Goal: Information Seeking & Learning: Learn about a topic

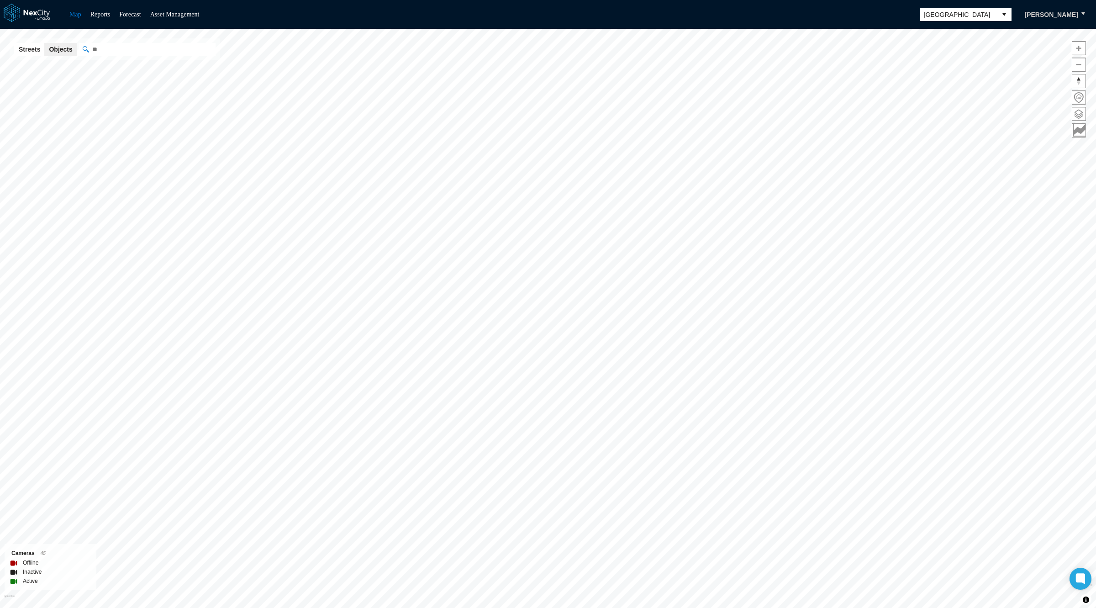
click at [1005, 16] on button "select" at bounding box center [1004, 14] width 15 height 13
click at [946, 91] on li "[GEOGRAPHIC_DATA][PERSON_NAME]" at bounding box center [963, 98] width 91 height 26
click at [1079, 113] on span at bounding box center [1079, 113] width 13 height 13
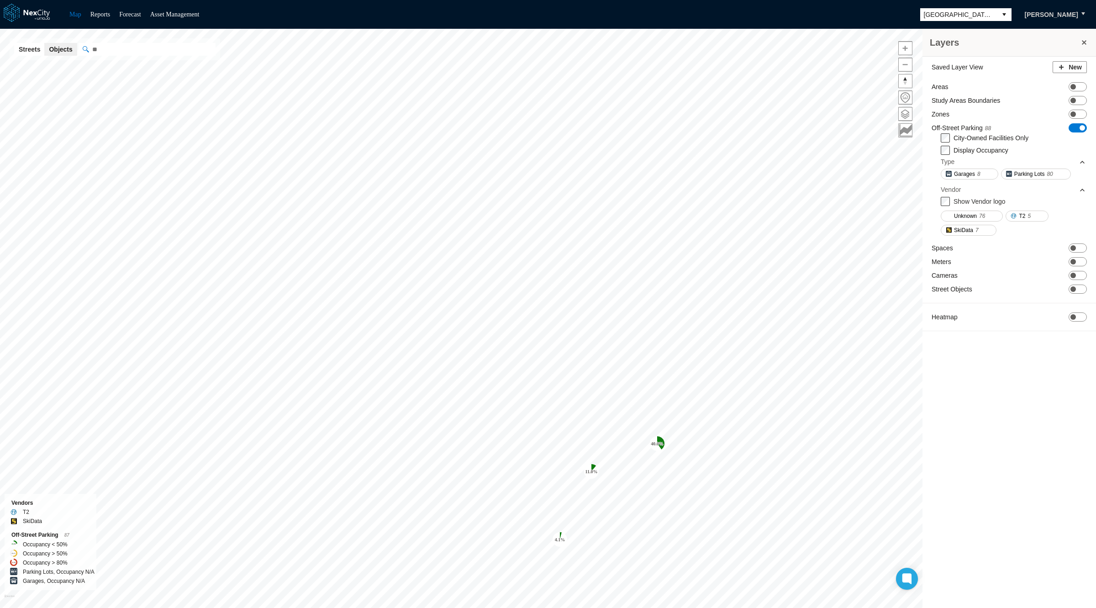
click at [1079, 127] on span "ON OFF" at bounding box center [1078, 127] width 18 height 9
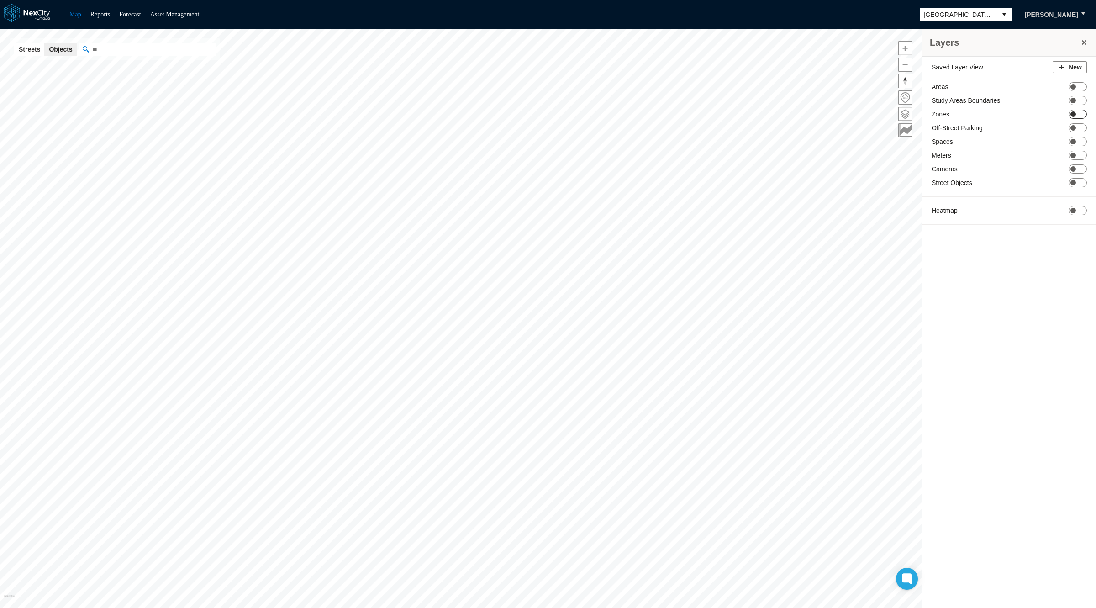
click at [1079, 114] on span "ON OFF" at bounding box center [1078, 114] width 18 height 9
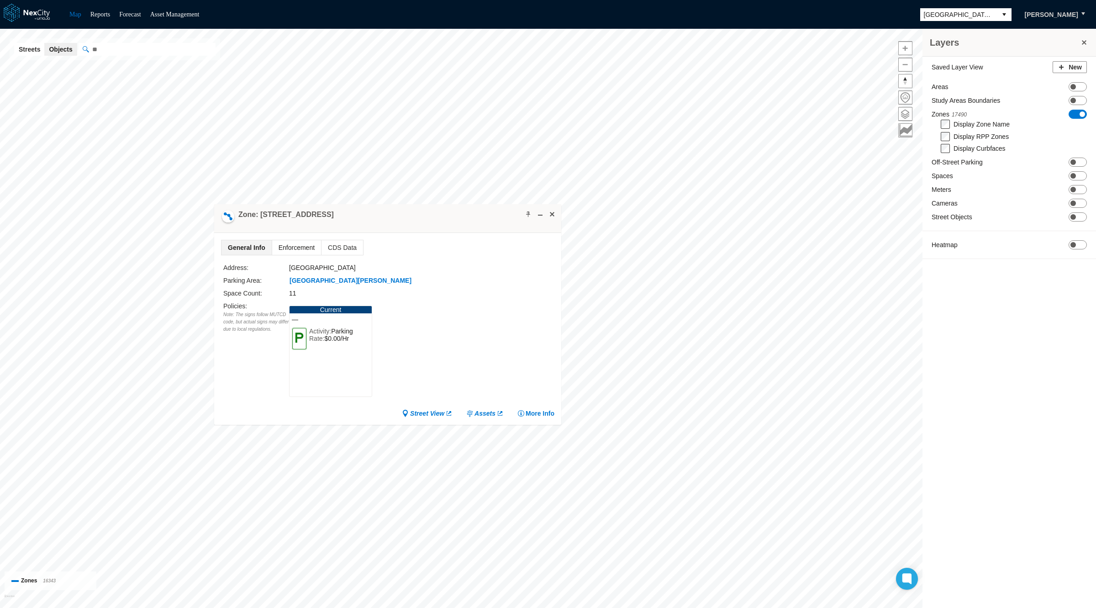
click at [301, 244] on span "Enforcement" at bounding box center [296, 247] width 49 height 15
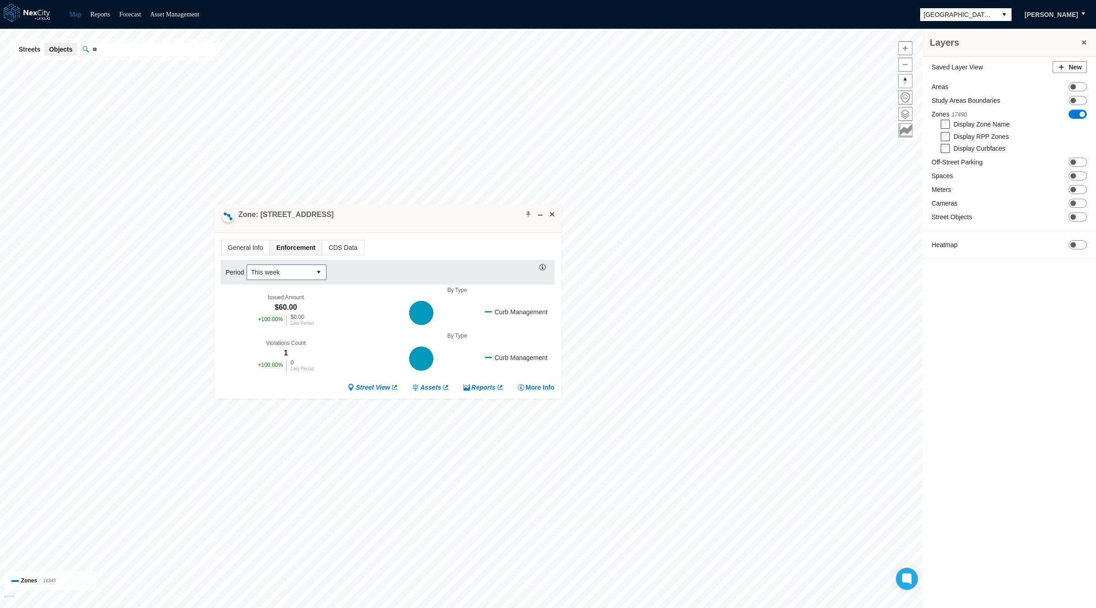
drag, startPoint x: 390, startPoint y: 233, endPoint x: 434, endPoint y: 242, distance: 45.2
click at [434, 242] on div "General Info Enforcement CDS Data Period This week Issued Amount $60.00 + 100.0…" at bounding box center [387, 316] width 347 height 166
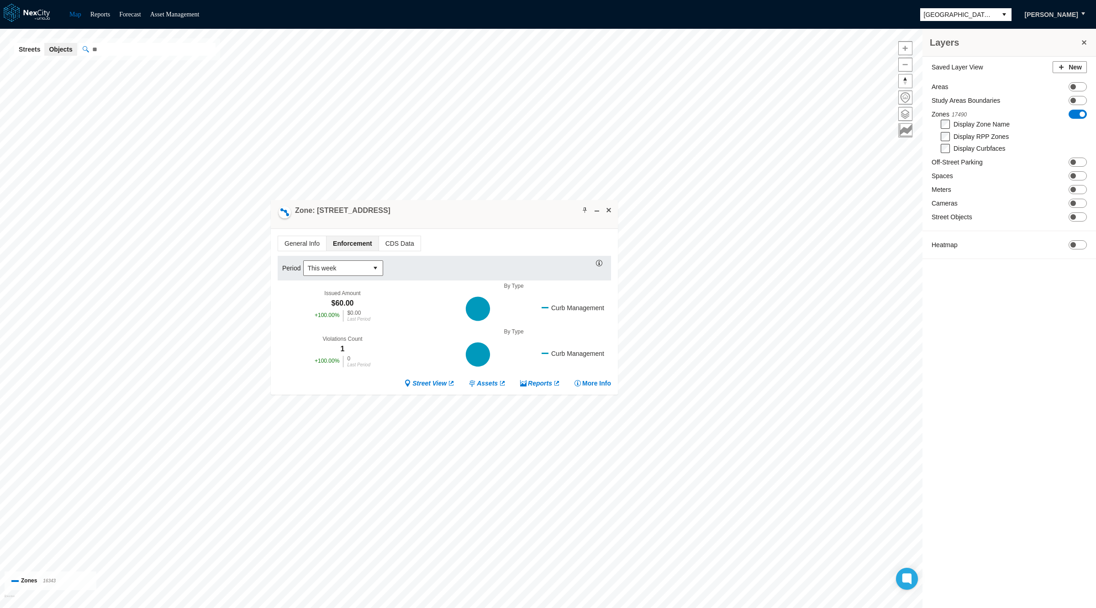
drag, startPoint x: 389, startPoint y: 213, endPoint x: 445, endPoint y: 209, distance: 56.8
click at [445, 209] on div "Zone: [STREET_ADDRESS]" at bounding box center [444, 214] width 347 height 29
click at [302, 241] on span "General Info" at bounding box center [302, 243] width 48 height 15
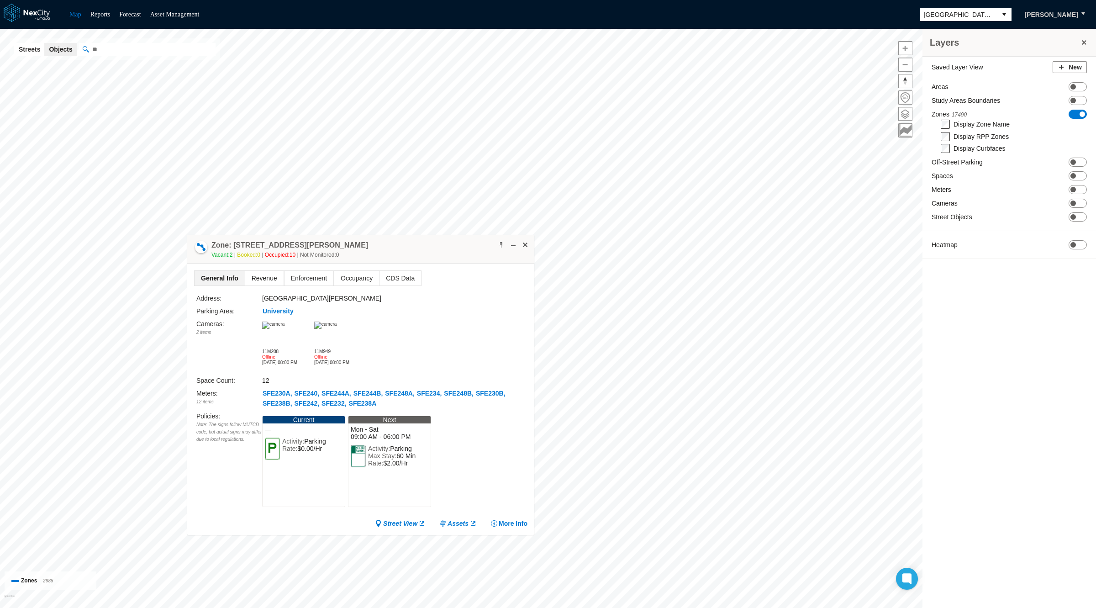
click at [263, 277] on span "Revenue" at bounding box center [264, 278] width 38 height 15
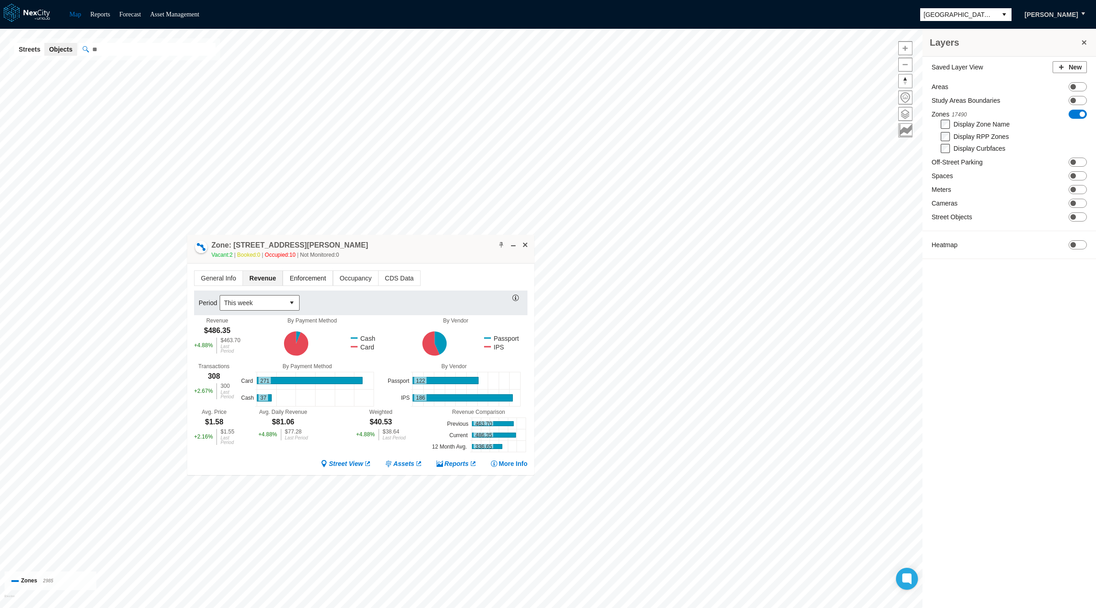
click at [291, 278] on span "Enforcement" at bounding box center [307, 278] width 49 height 15
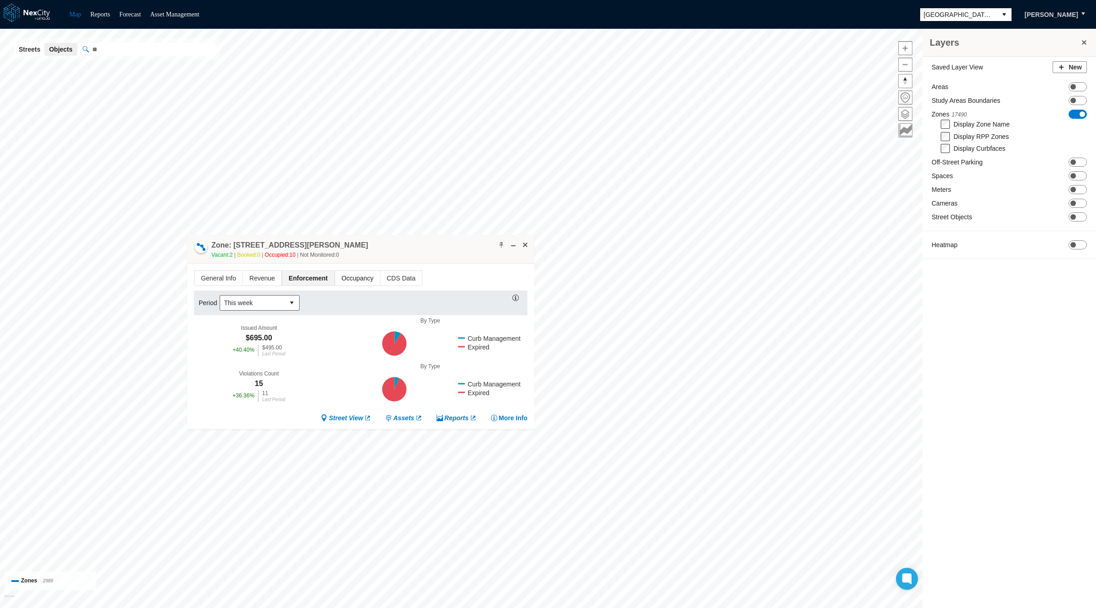
click at [342, 274] on span "Occupancy" at bounding box center [357, 278] width 45 height 15
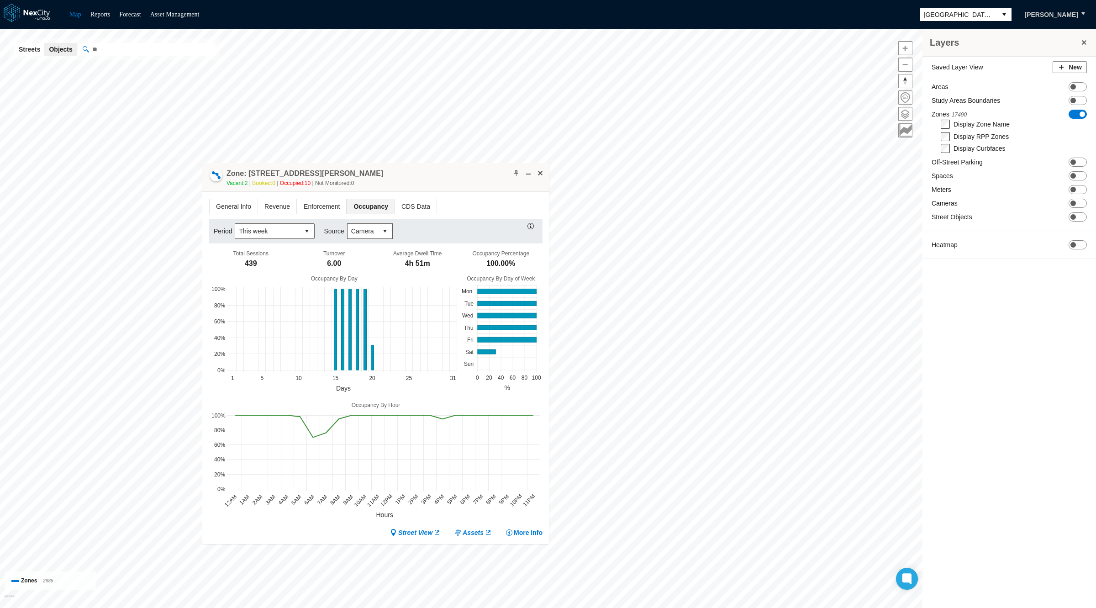
drag, startPoint x: 416, startPoint y: 247, endPoint x: 430, endPoint y: 175, distance: 73.0
click at [430, 175] on div "Zone: [STREET_ADDRESS][GEOGRAPHIC_DATA][PERSON_NAME] Vacant: 2 Booked: 0 Occupi…" at bounding box center [375, 177] width 347 height 29
click at [400, 205] on span "CDS Data" at bounding box center [415, 206] width 42 height 15
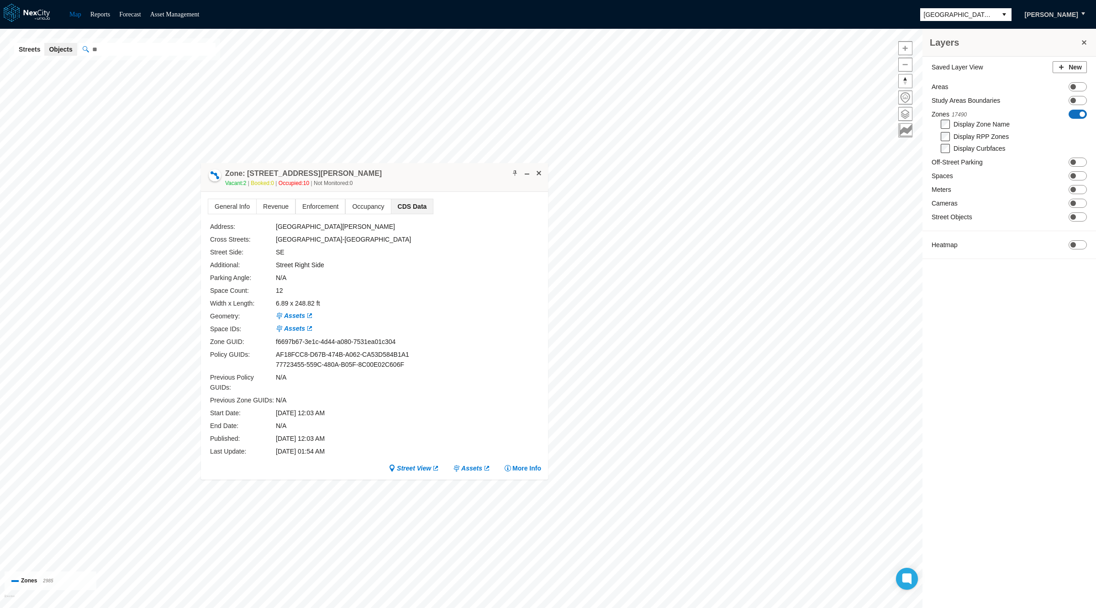
click at [1076, 114] on span "ON OFF" at bounding box center [1078, 114] width 18 height 9
click at [1078, 139] on span "ON OFF" at bounding box center [1078, 141] width 18 height 9
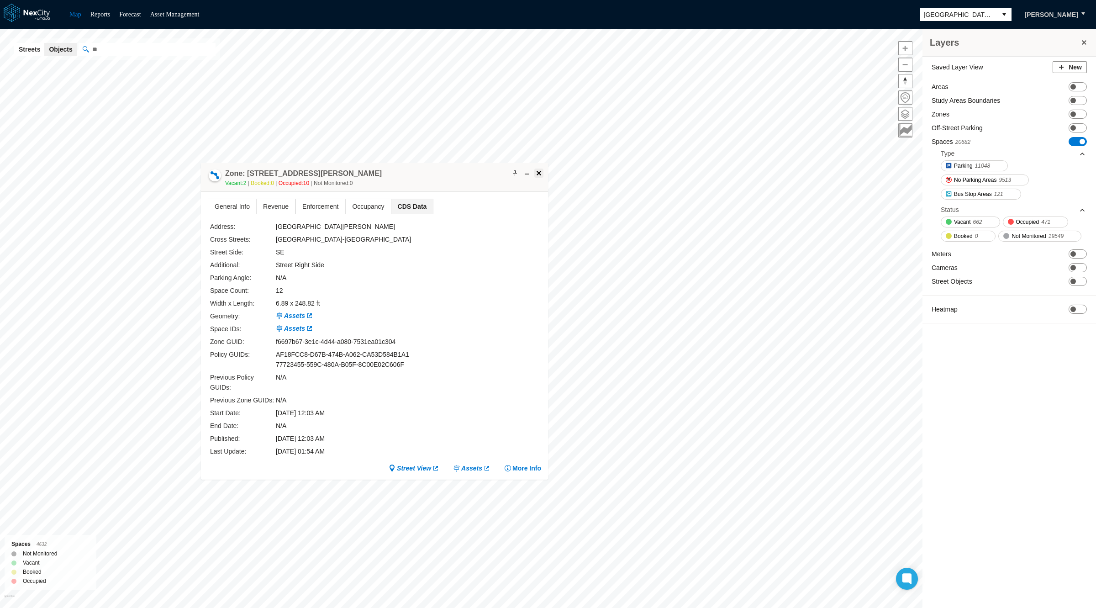
click at [541, 169] on span at bounding box center [538, 172] width 7 height 7
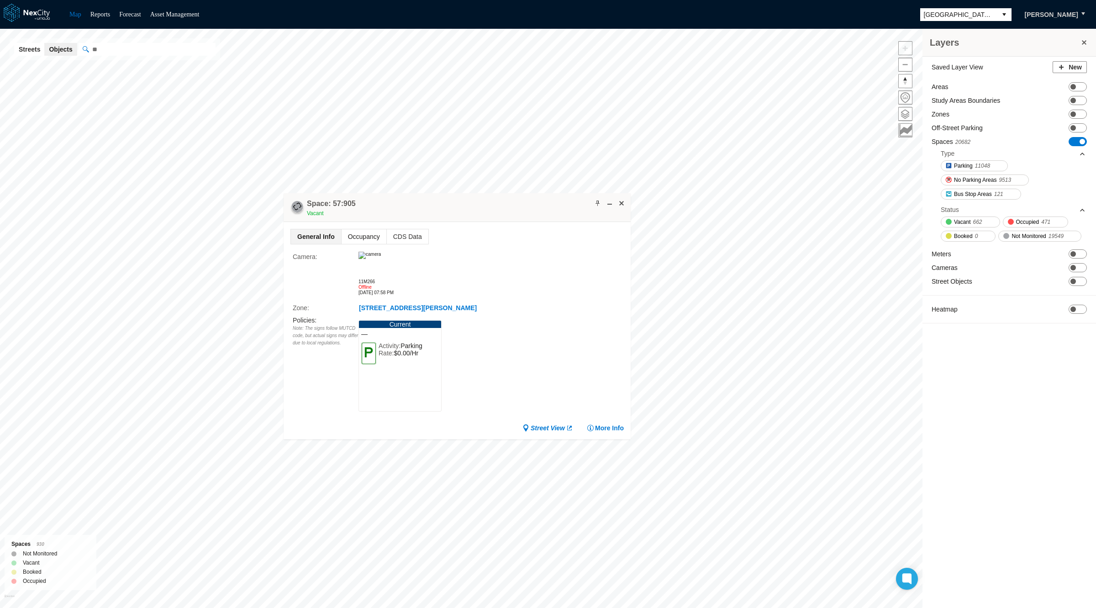
click at [368, 239] on span "Occupancy" at bounding box center [364, 236] width 45 height 15
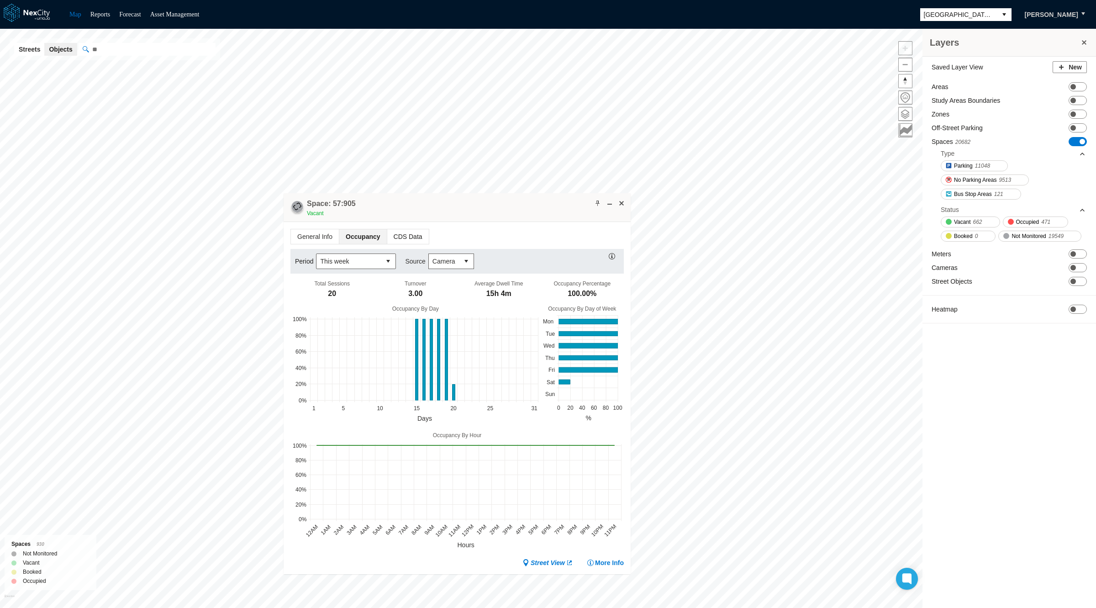
click at [388, 240] on span "CDS Data" at bounding box center [408, 236] width 42 height 15
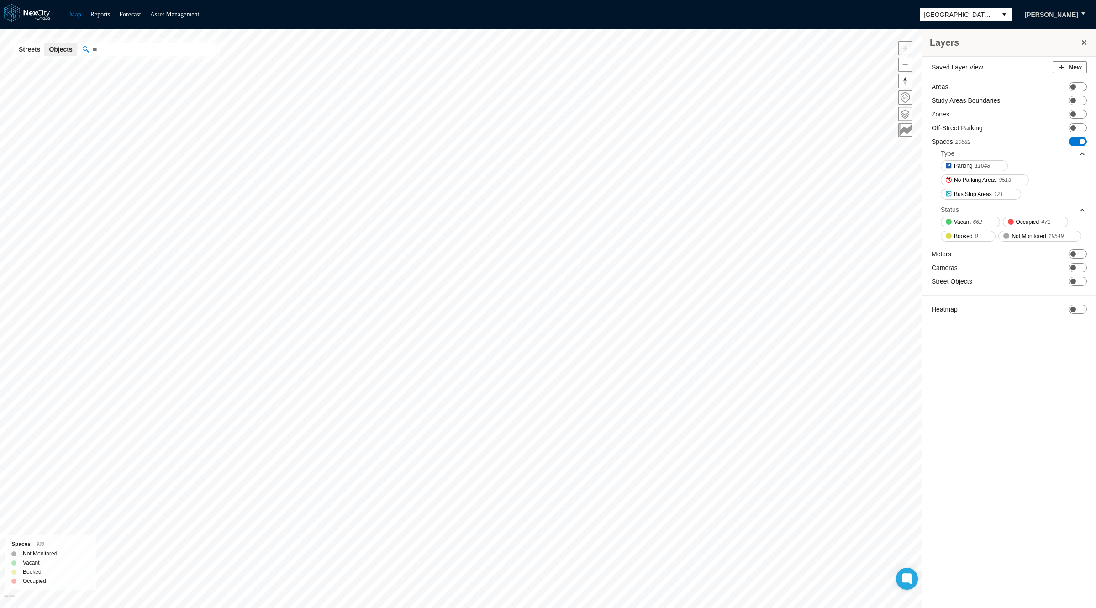
click at [1079, 138] on span "ON OFF" at bounding box center [1078, 141] width 18 height 9
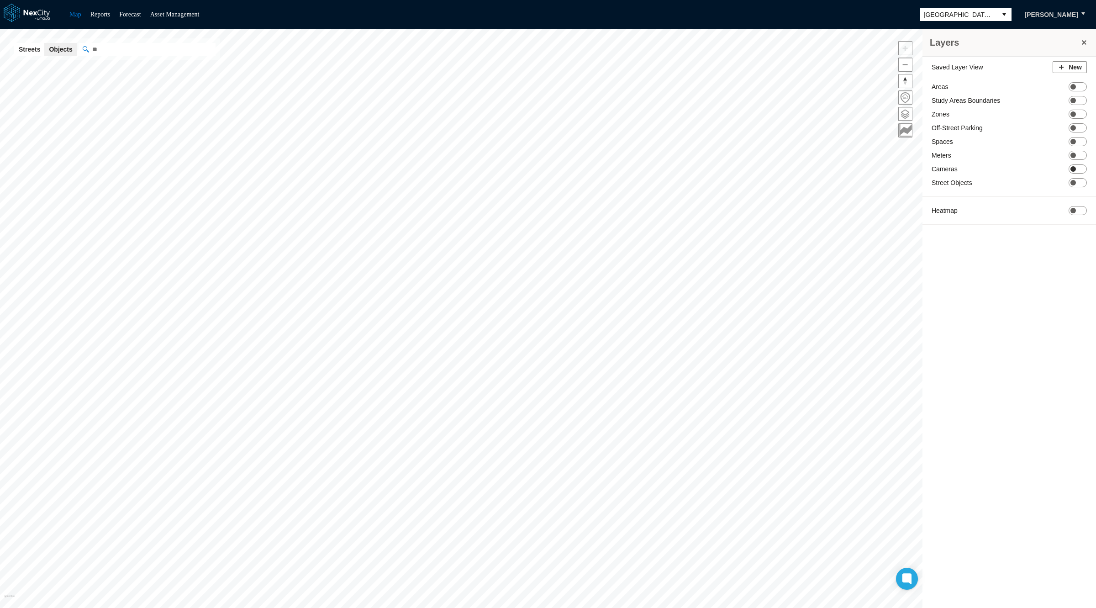
click at [1080, 168] on span "ON OFF" at bounding box center [1078, 168] width 18 height 9
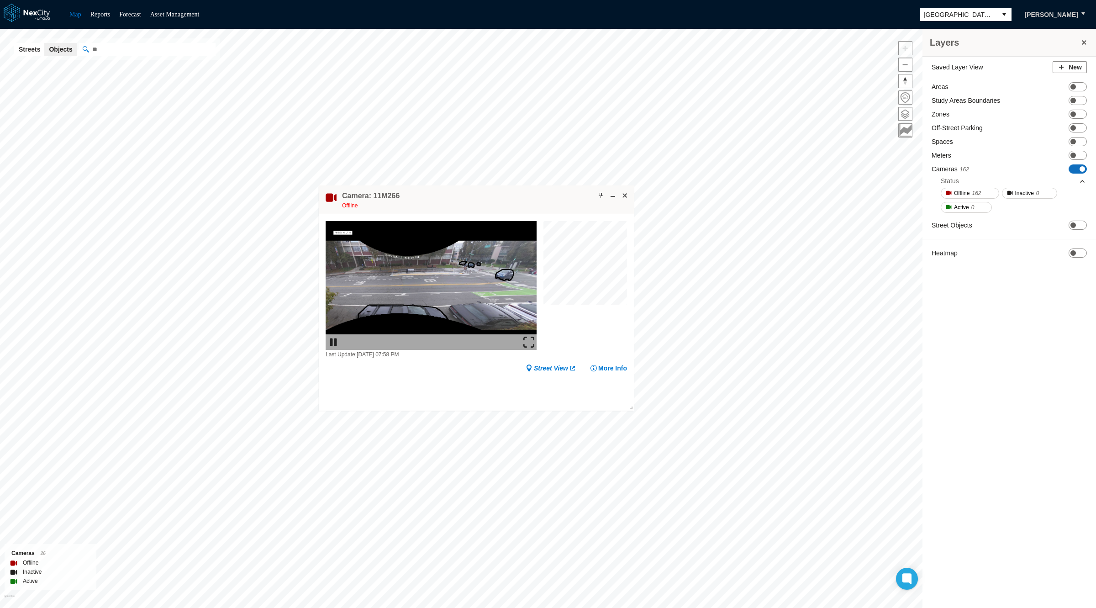
click at [1076, 167] on span "ON OFF" at bounding box center [1078, 168] width 18 height 9
click at [1079, 130] on span "ON OFF" at bounding box center [1078, 127] width 18 height 9
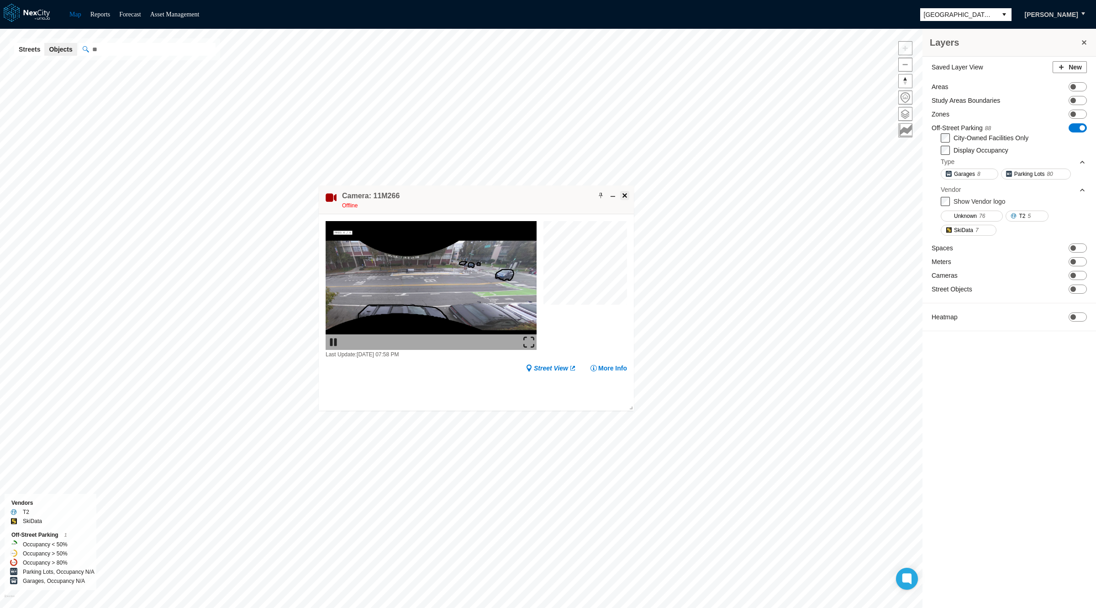
click at [627, 196] on span at bounding box center [624, 195] width 7 height 7
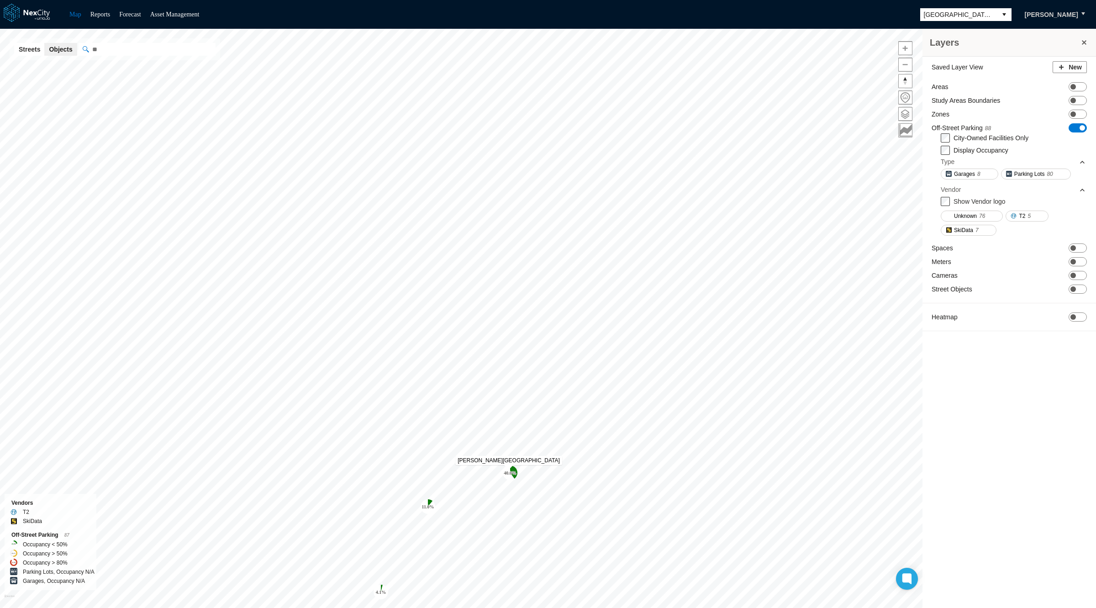
click at [509, 471] on tspan "40.0 %" at bounding box center [510, 473] width 13 height 5
drag, startPoint x: 526, startPoint y: 351, endPoint x: 502, endPoint y: 259, distance: 95.7
click at [502, 259] on div "Oracle Off-Street Parking" at bounding box center [485, 262] width 312 height 29
click at [429, 502] on icon "Map marker" at bounding box center [430, 502] width 5 height 7
click at [513, 474] on tspan "40.0 %" at bounding box center [510, 473] width 13 height 5
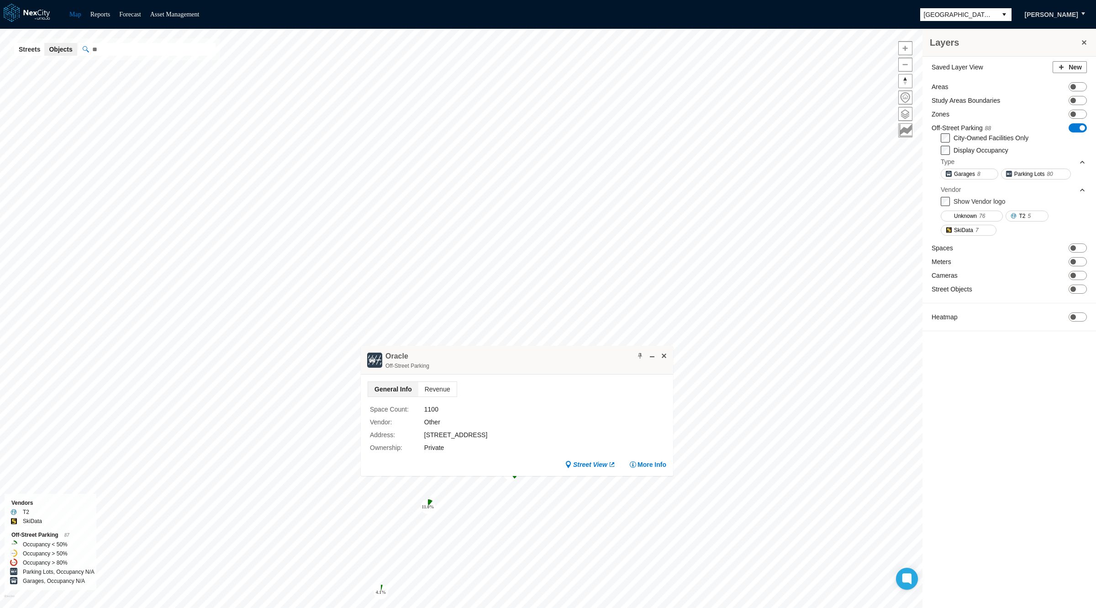
drag, startPoint x: 513, startPoint y: 476, endPoint x: 517, endPoint y: 343, distance: 133.4
click at [517, 346] on div "Oracle Off-Street Parking" at bounding box center [517, 360] width 312 height 29
click at [382, 594] on icon "Map marker" at bounding box center [381, 592] width 15 height 15
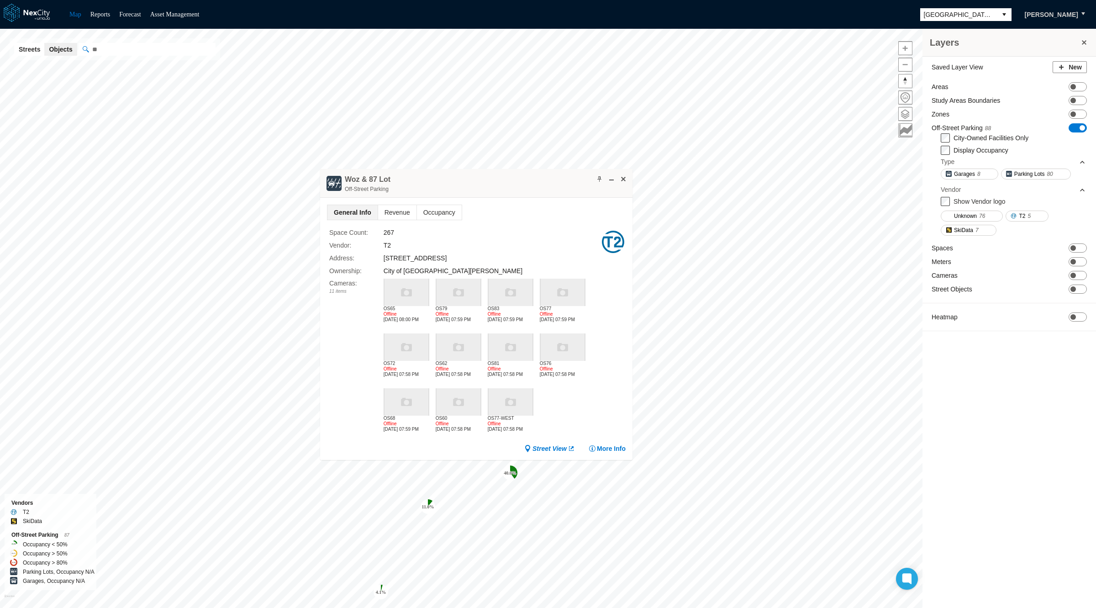
drag, startPoint x: 382, startPoint y: 335, endPoint x: 476, endPoint y: 188, distance: 175.3
click at [476, 188] on div "Woz & 87 Lot Off-Street Parking" at bounding box center [476, 183] width 312 height 29
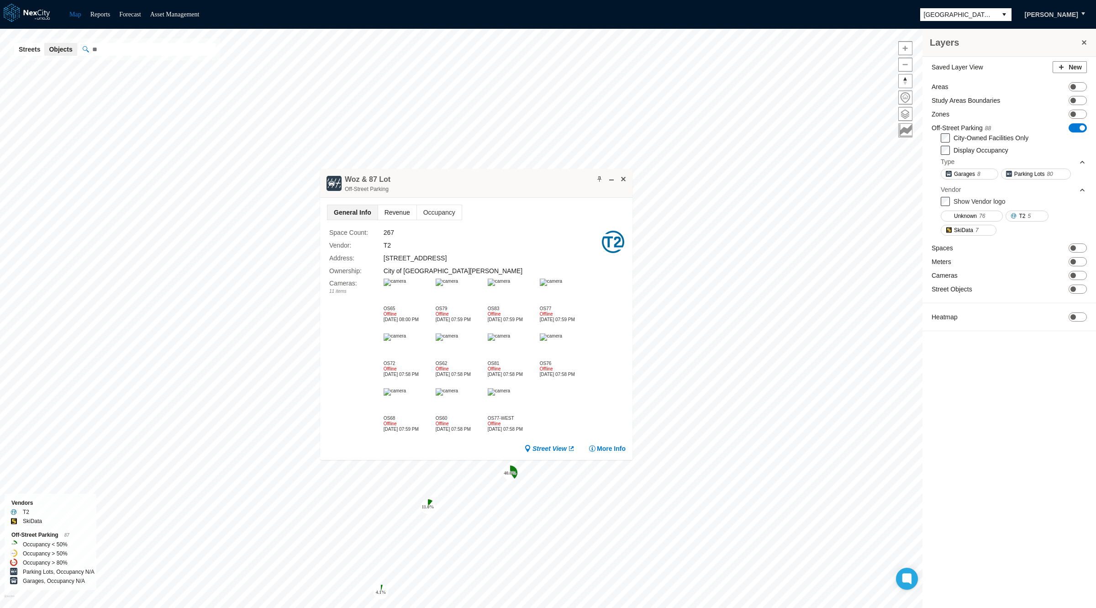
click at [392, 208] on span "Revenue" at bounding box center [397, 212] width 38 height 15
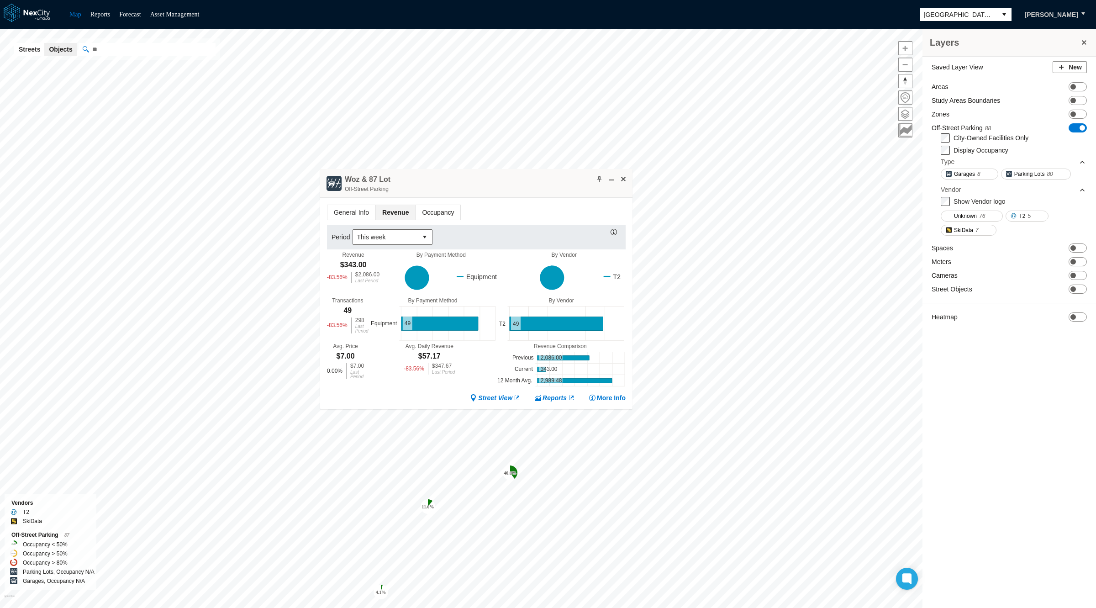
click at [435, 210] on span "Occupancy" at bounding box center [438, 212] width 45 height 15
